Goal: Task Accomplishment & Management: Use online tool/utility

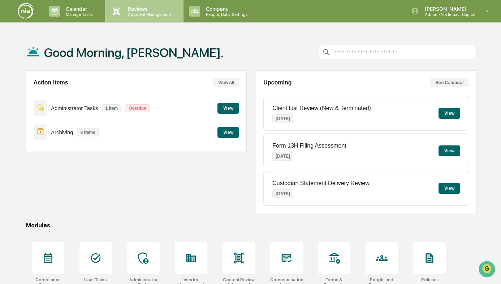
click at [149, 6] on p "Reviews" at bounding box center [148, 9] width 53 height 6
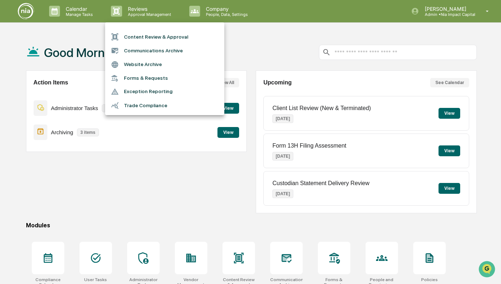
click at [145, 34] on li "Content Review & Approval" at bounding box center [164, 37] width 119 height 14
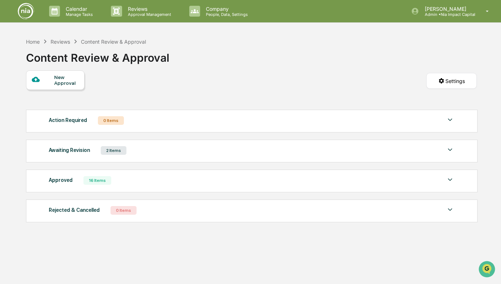
click at [359, 160] on div "Awaiting Revision 2 Items File Name Review Id Created Date Requested By Complia…" at bounding box center [251, 151] width 451 height 23
click at [454, 152] on div "Awaiting Revision 2 Items File Name Review Id Created Date Requested By Complia…" at bounding box center [251, 151] width 451 height 23
click at [449, 152] on img at bounding box center [450, 150] width 9 height 9
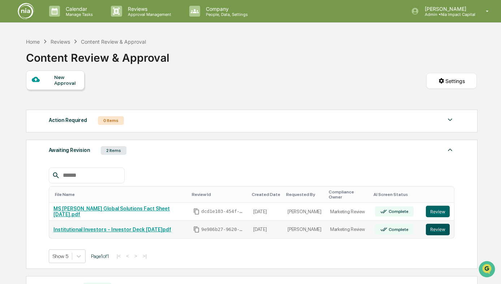
click at [444, 224] on button "Review" at bounding box center [438, 230] width 24 height 12
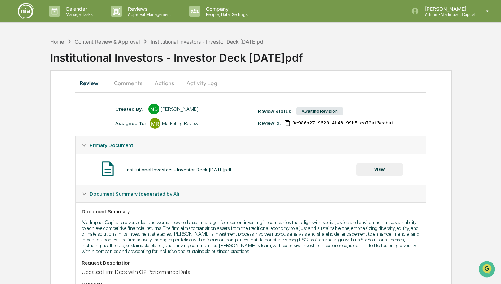
click at [135, 80] on button "Comments" at bounding box center [128, 82] width 40 height 17
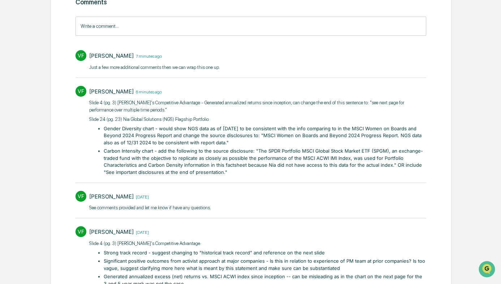
scroll to position [106, 0]
click at [207, 105] on p "​Slide 4 (pg. 3) Nia's Competitive Advantage - Generated annualized returns sin…" at bounding box center [257, 106] width 337 height 14
drag, startPoint x: 379, startPoint y: 102, endPoint x: 181, endPoint y: 112, distance: 197.8
click at [181, 112] on p "​Slide 4 (pg. 3) Nia's Competitive Advantage - Generated annualized returns sin…" at bounding box center [257, 106] width 337 height 14
copy p "see next page for performance over multiple time periods.""
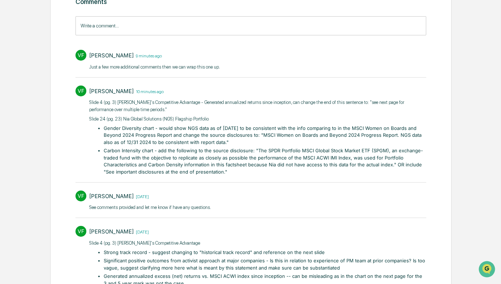
click at [345, 140] on li "Gender Diversity chart - would show NGS data as of 12/31/2024 to be consistent …" at bounding box center [265, 135] width 322 height 21
click at [342, 132] on li "Gender Diversity chart - would show NGS data as of 12/31/2024 to be consistent …" at bounding box center [265, 135] width 322 height 21
click at [213, 164] on li "Carbon Intensity chart - add the following to the source disclosure: "The SPDR …" at bounding box center [265, 161] width 322 height 28
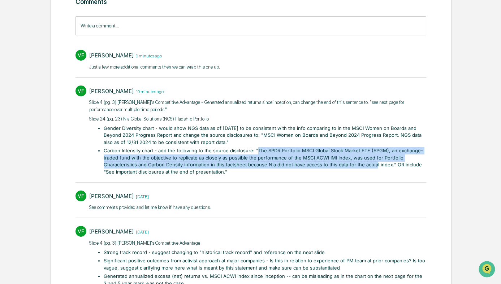
drag, startPoint x: 255, startPoint y: 150, endPoint x: 375, endPoint y: 165, distance: 121.1
click at [375, 165] on li "Carbon Intensity chart - add the following to the source disclosure: "The SPDR …" at bounding box center [265, 161] width 322 height 28
click at [146, 168] on li "Carbon Intensity chart - add the following to the source disclosure: "The SPDR …" at bounding box center [265, 161] width 322 height 28
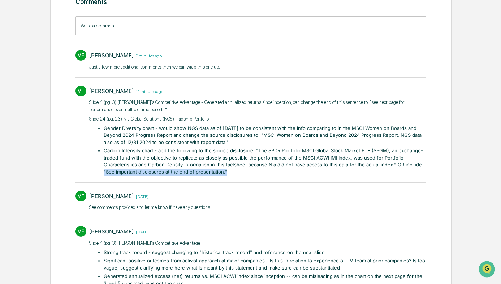
drag, startPoint x: 103, startPoint y: 171, endPoint x: 227, endPoint y: 174, distance: 123.9
click at [227, 174] on li "Carbon Intensity chart - add the following to the source disclosure: "The SPDR …" at bounding box center [265, 161] width 322 height 28
copy li ""See important disclosures at the end of presentation.""
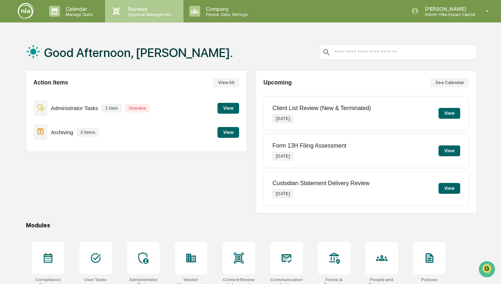
click at [138, 14] on p "Approval Management" at bounding box center [148, 14] width 53 height 5
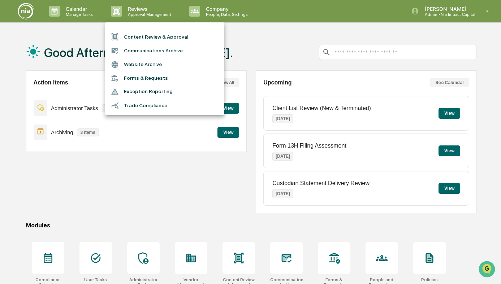
click at [141, 36] on li "Content Review & Approval" at bounding box center [164, 37] width 119 height 14
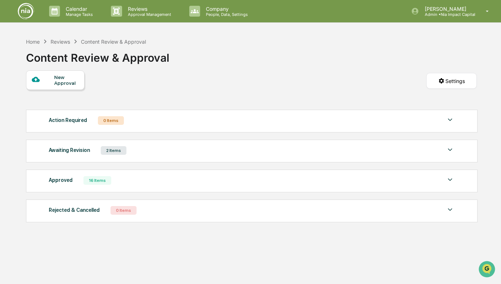
click at [182, 151] on div "Awaiting Revision 2 Items" at bounding box center [251, 151] width 405 height 10
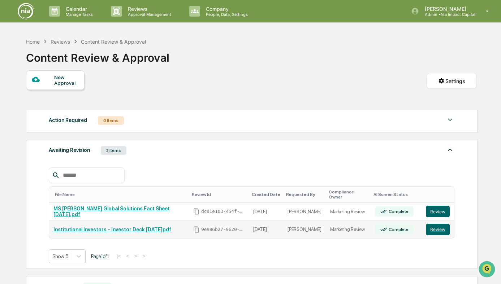
click at [161, 227] on link "Institutional Investors - Investor Deck [DATE]pdf" at bounding box center [112, 230] width 118 height 6
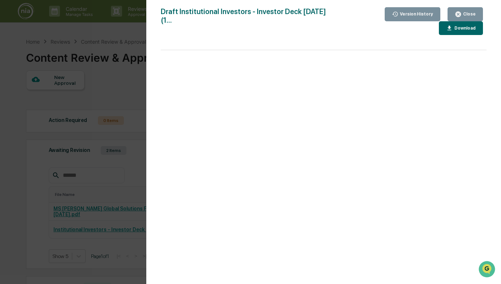
click at [472, 10] on button "Close" at bounding box center [464, 14] width 35 height 14
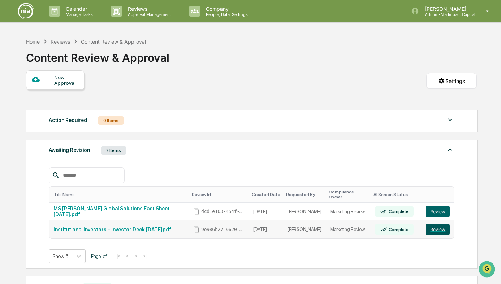
click at [441, 226] on button "Review" at bounding box center [438, 230] width 24 height 12
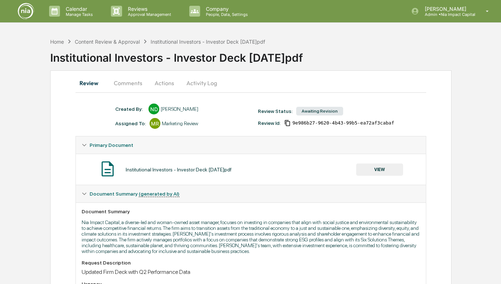
click at [198, 89] on button "Activity Log" at bounding box center [202, 82] width 42 height 17
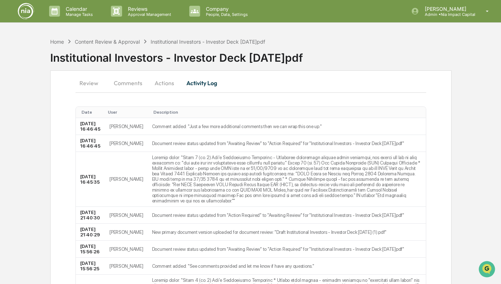
click at [159, 83] on button "Actions" at bounding box center [164, 82] width 32 height 17
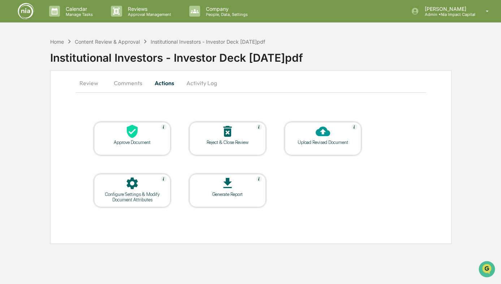
click at [330, 136] on div at bounding box center [323, 132] width 72 height 16
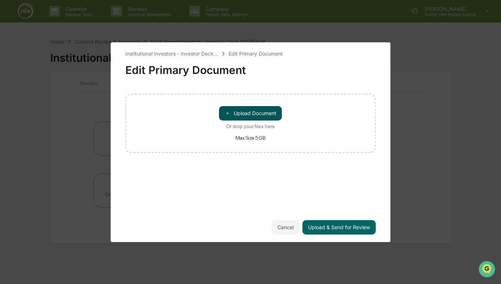
click at [269, 112] on button "＋ Upload Document" at bounding box center [250, 113] width 63 height 14
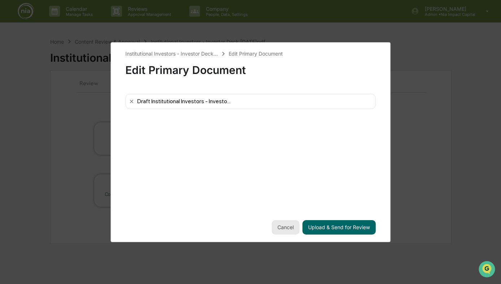
click at [286, 230] on button "Cancel" at bounding box center [286, 227] width 28 height 14
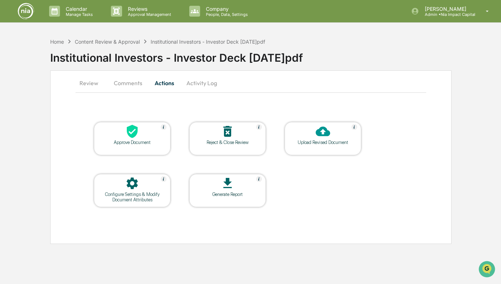
click at [310, 142] on div "Upload Revised Document" at bounding box center [322, 142] width 65 height 5
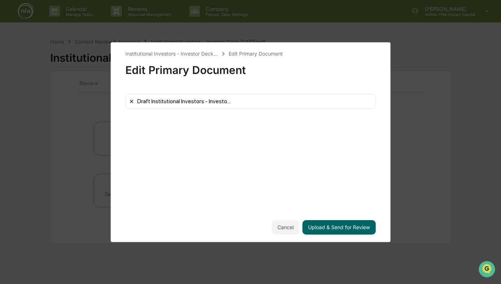
click at [129, 101] on icon at bounding box center [132, 102] width 6 height 6
click at [326, 228] on button "Upload & Send for Review" at bounding box center [338, 227] width 73 height 14
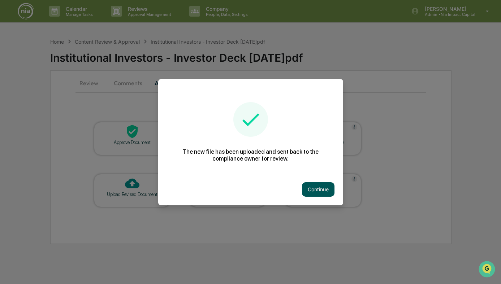
click at [324, 189] on button "Continue" at bounding box center [318, 189] width 32 height 14
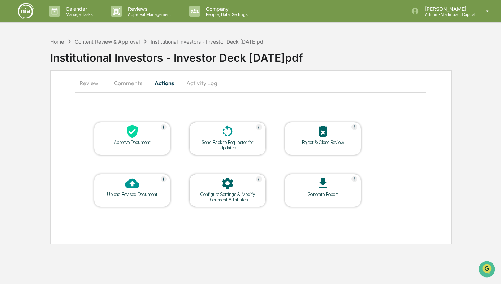
click at [95, 81] on button "Review" at bounding box center [91, 82] width 32 height 17
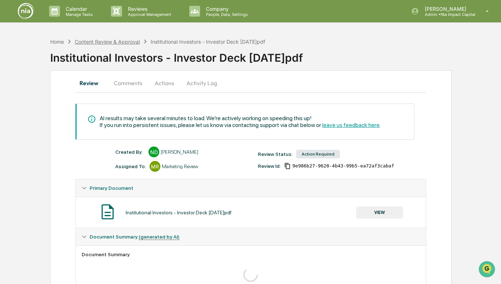
click at [111, 43] on div "Content Review & Approval" at bounding box center [107, 42] width 65 height 6
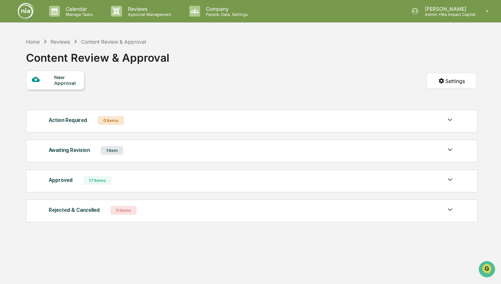
click at [216, 182] on div "Approved 17 Items" at bounding box center [251, 180] width 405 height 10
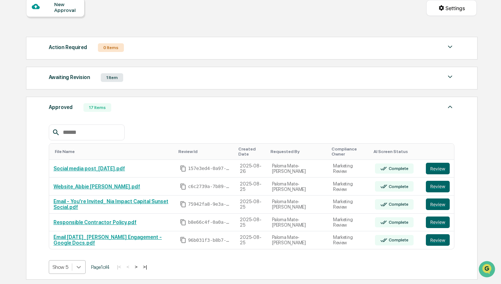
scroll to position [135, 0]
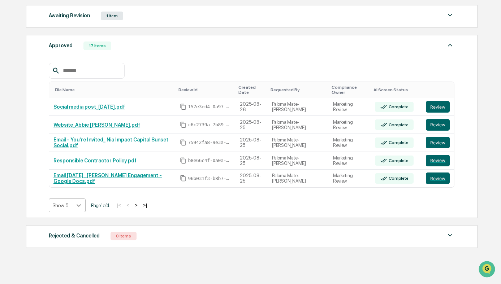
click at [83, 272] on body "Calendar Manage Tasks Reviews Approval Management Company People, Data, Setting…" at bounding box center [250, 80] width 501 height 431
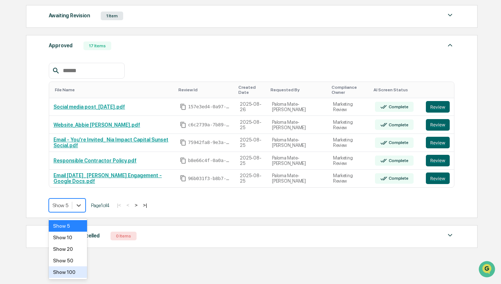
click at [78, 270] on div "Show 100" at bounding box center [68, 272] width 38 height 12
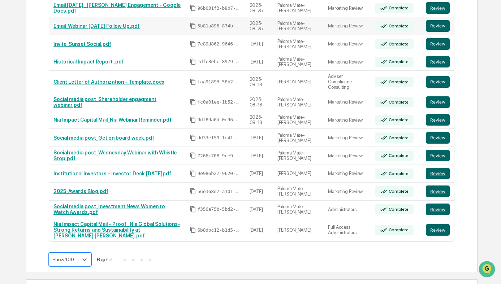
scroll to position [308, 0]
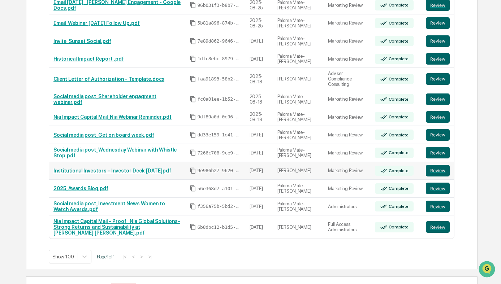
click at [166, 170] on link "Institutional Investors - Investor Deck 2025.08.6.pdf" at bounding box center [112, 171] width 118 height 6
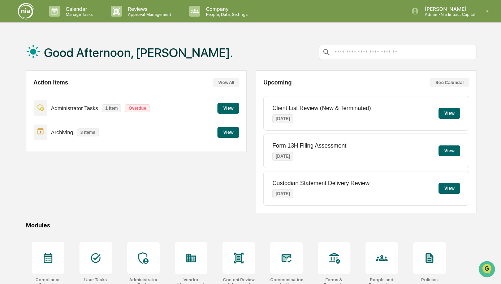
click at [222, 107] on button "View" at bounding box center [228, 108] width 22 height 11
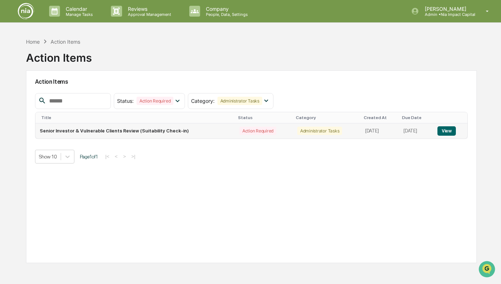
click at [449, 133] on button "View" at bounding box center [446, 130] width 18 height 9
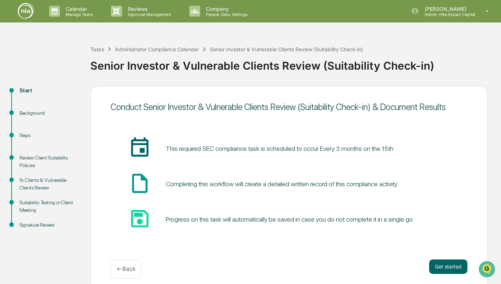
scroll to position [7, 0]
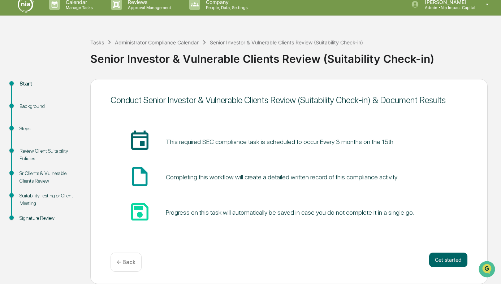
click at [39, 204] on div "Suitability Testing or Client Meeting" at bounding box center [48, 199] width 59 height 15
click at [45, 154] on div "Review Client Suitability Policies" at bounding box center [48, 154] width 59 height 15
click at [438, 259] on button "Get started" at bounding box center [448, 260] width 38 height 14
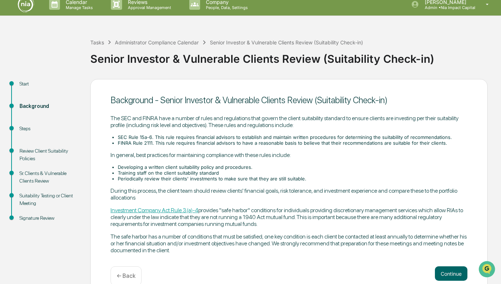
scroll to position [16, 0]
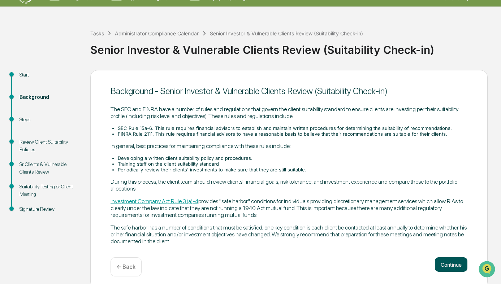
click at [454, 260] on button "Continue" at bounding box center [451, 264] width 32 height 14
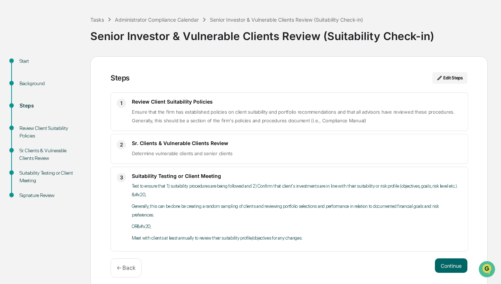
scroll to position [35, 0]
